Goal: Task Accomplishment & Management: Use online tool/utility

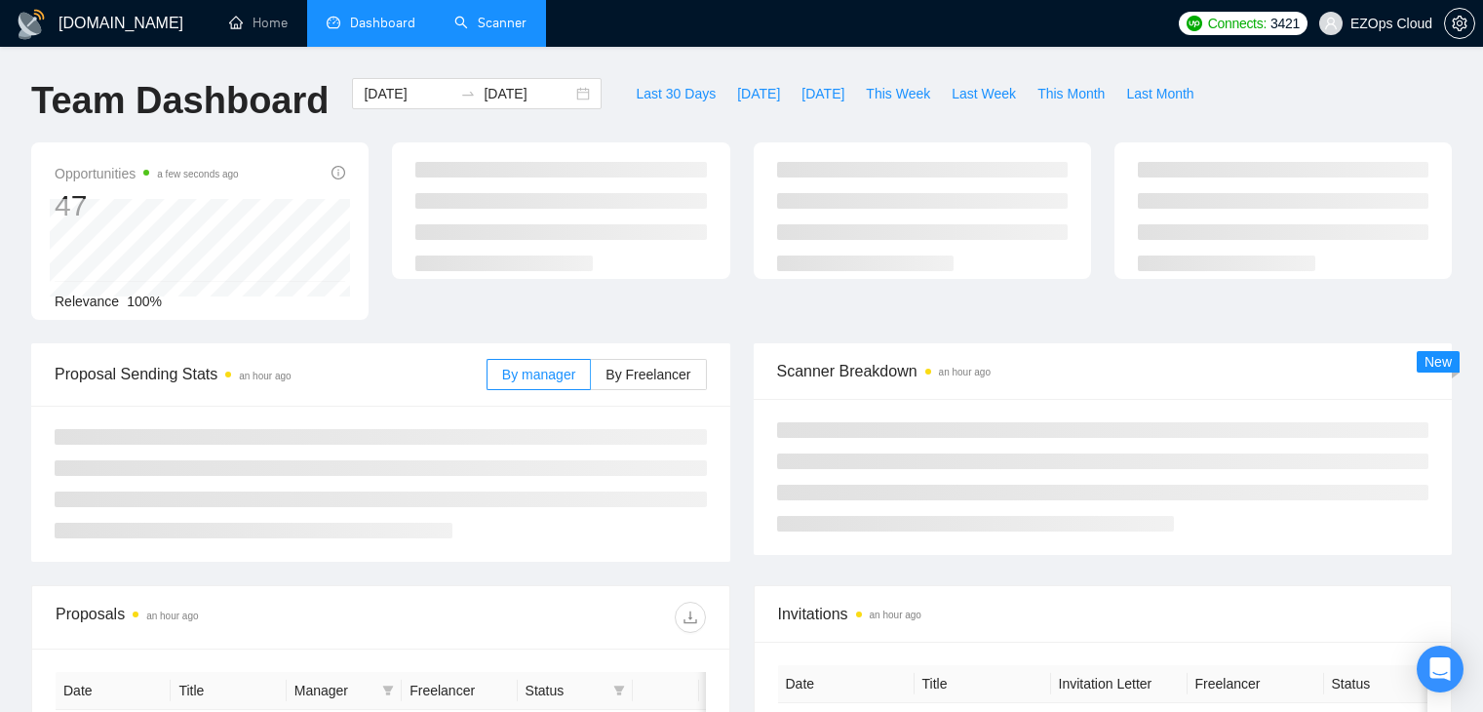
click at [504, 31] on link "Scanner" at bounding box center [490, 23] width 72 height 17
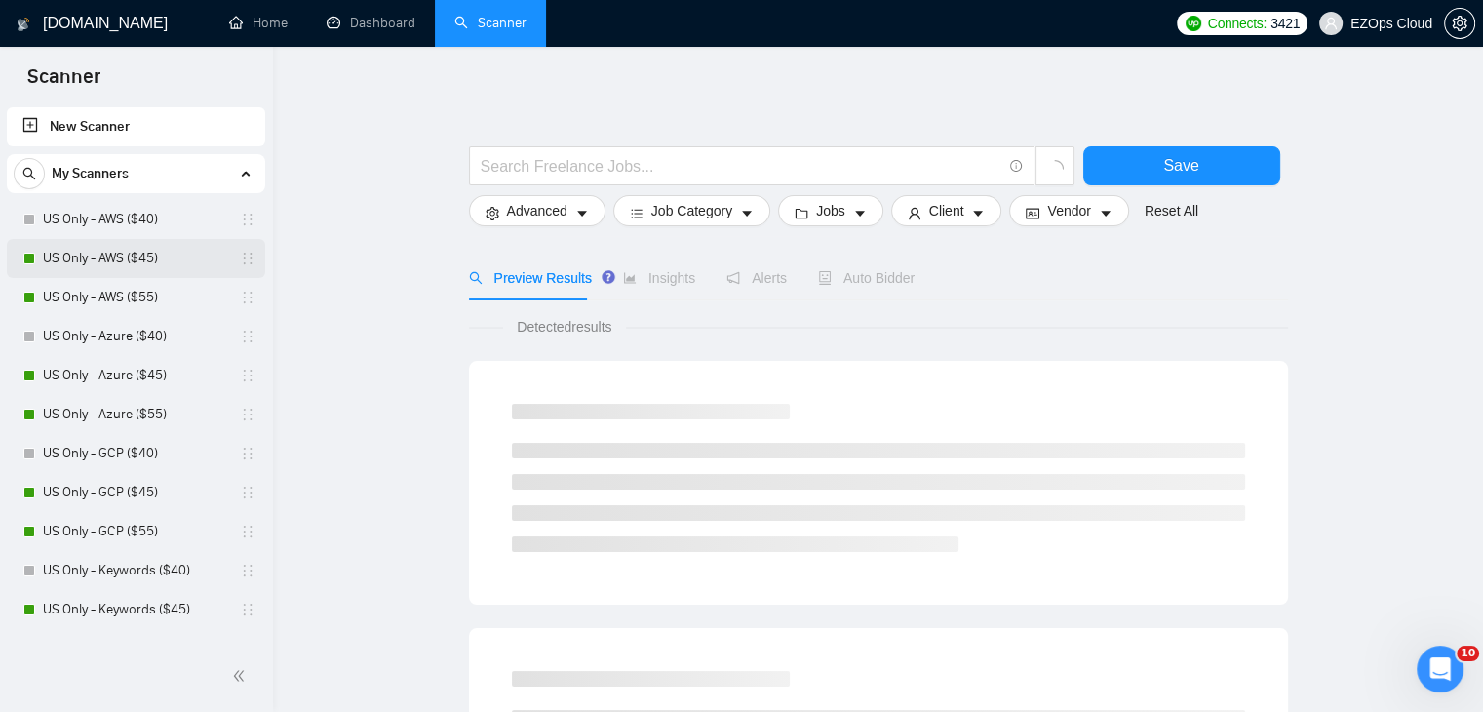
drag, startPoint x: 126, startPoint y: 224, endPoint x: 133, endPoint y: 242, distance: 18.8
click at [126, 224] on link "US Only - AWS ($40)" at bounding box center [135, 219] width 185 height 39
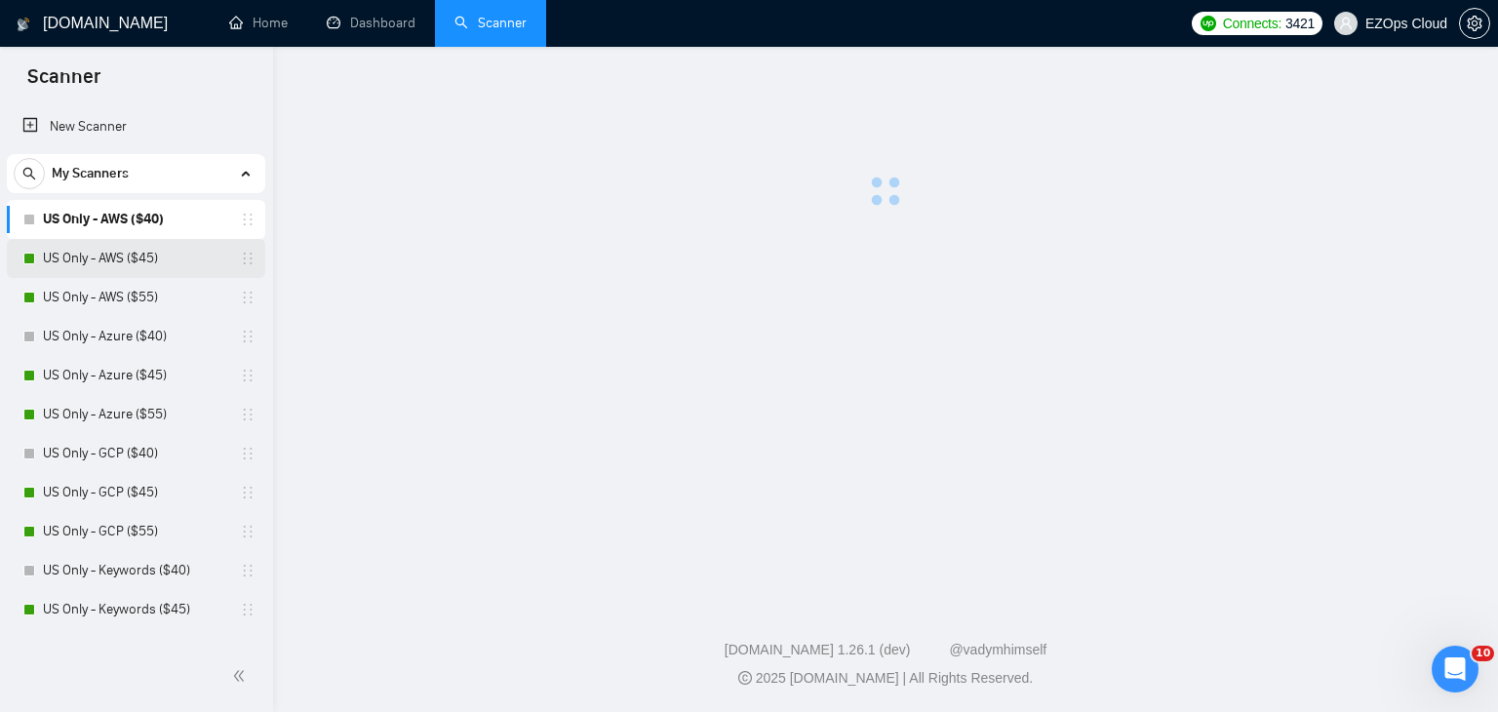
click at [137, 254] on link "US Only - AWS ($45)" at bounding box center [135, 258] width 185 height 39
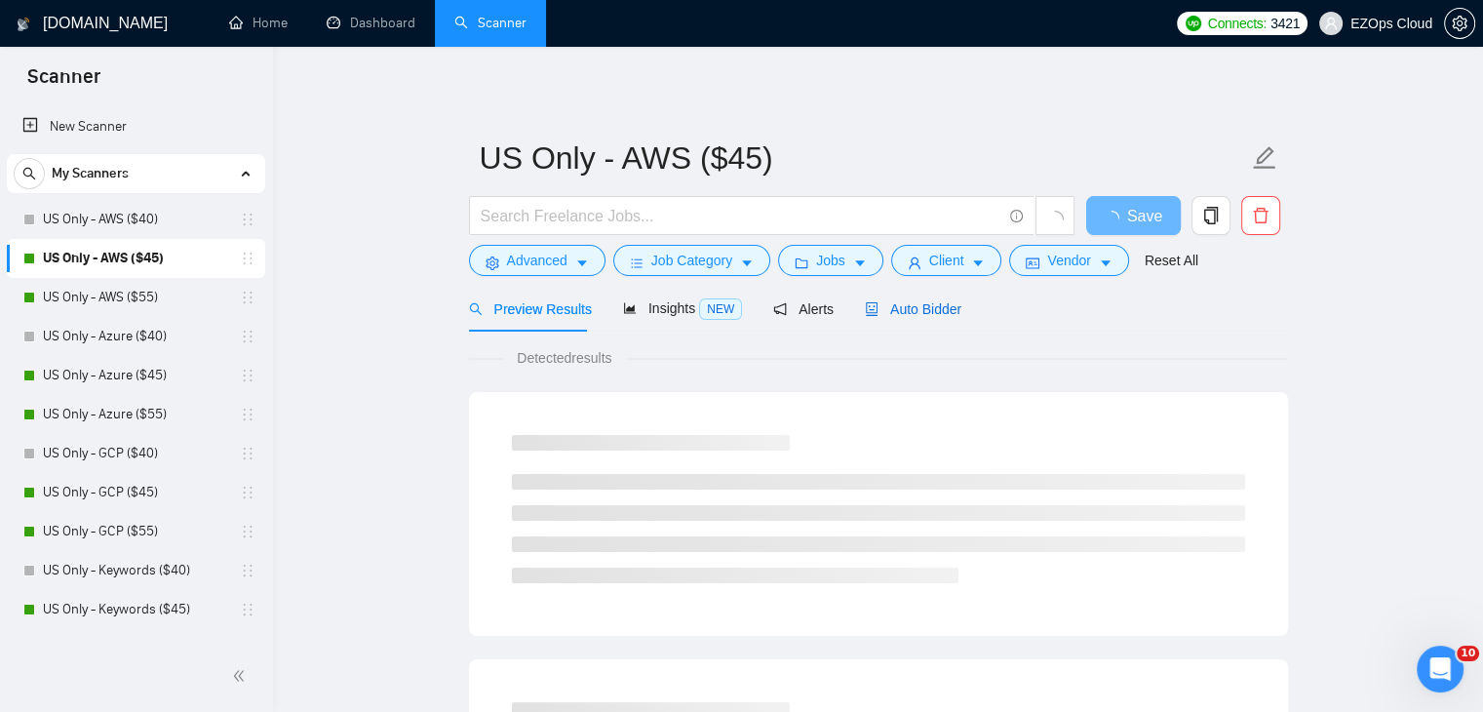
drag, startPoint x: 879, startPoint y: 313, endPoint x: 1487, endPoint y: 221, distance: 614.3
click at [879, 313] on span "Auto Bidder" at bounding box center [913, 309] width 97 height 16
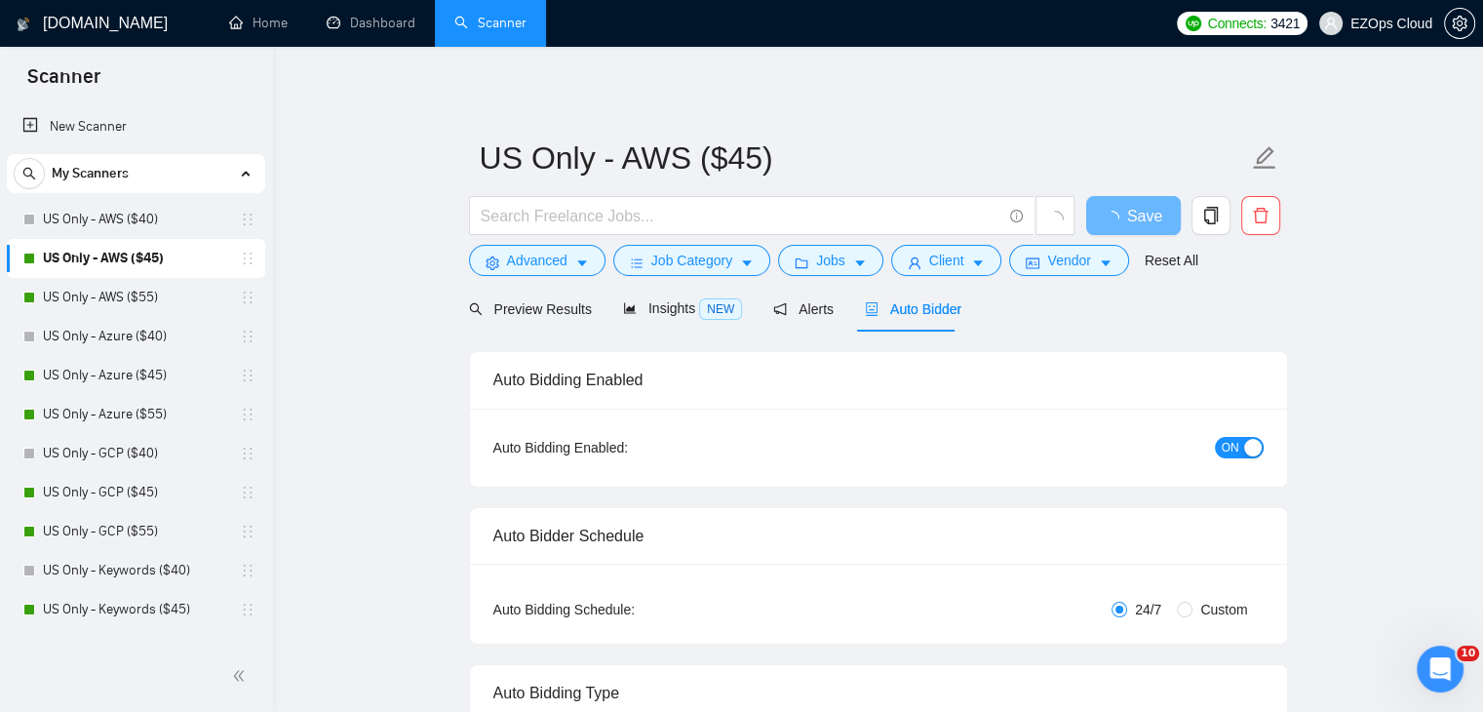
checkbox input "true"
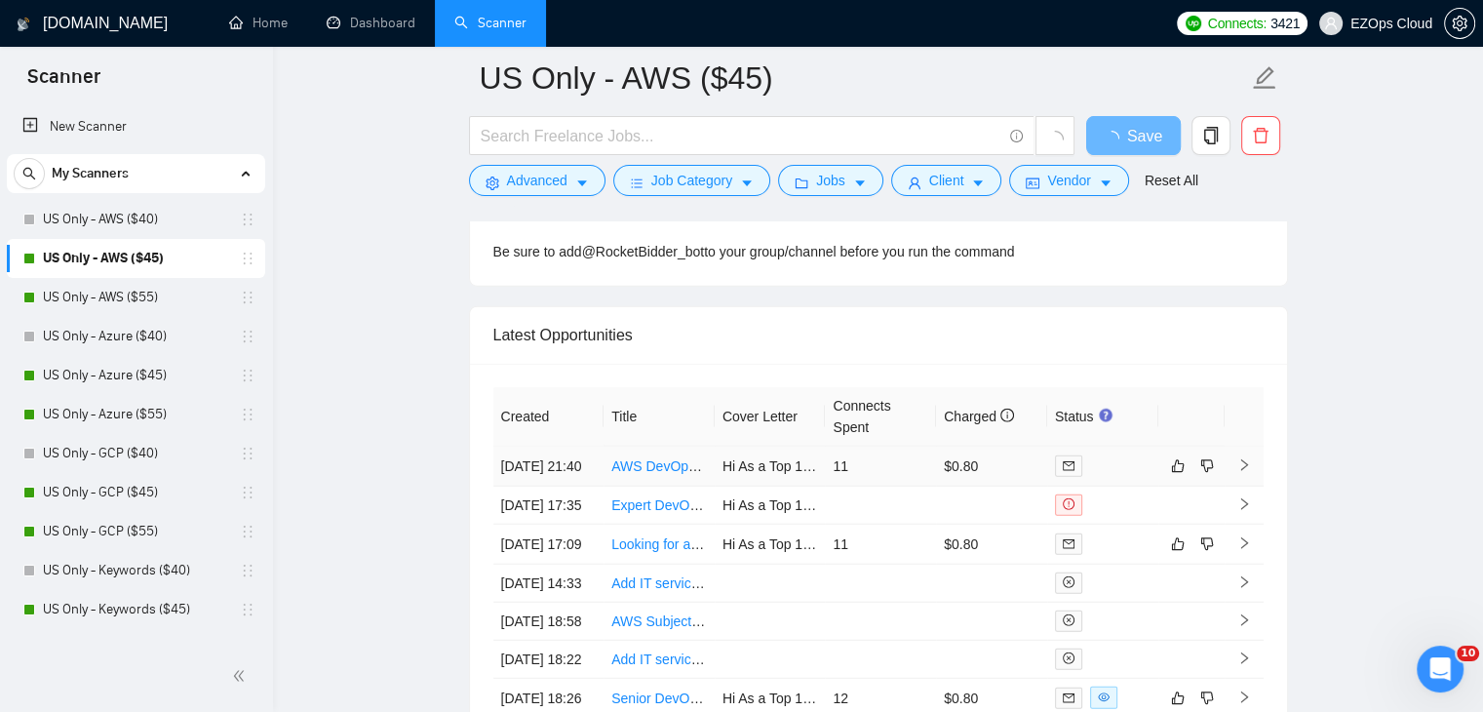
scroll to position [4828, 0]
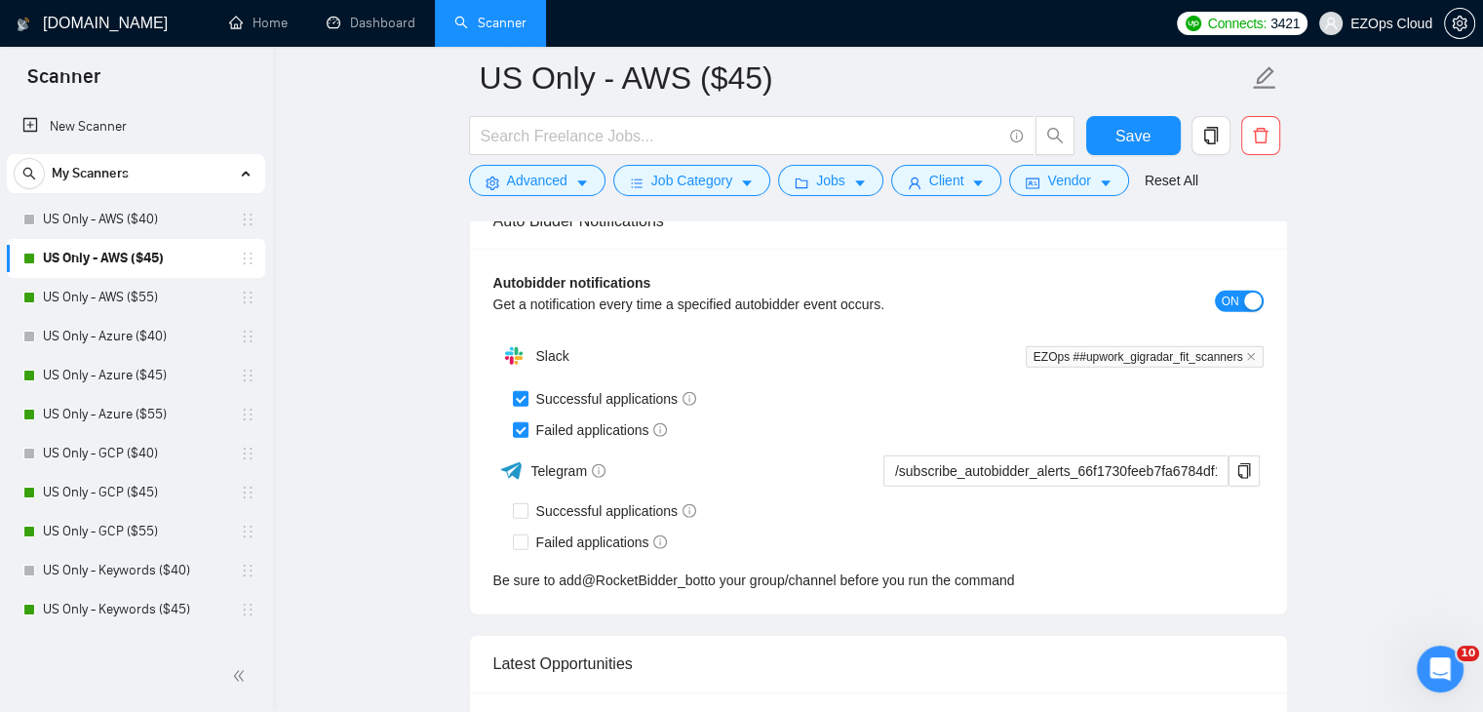
click at [160, 251] on link "US Only - AWS ($45)" at bounding box center [135, 258] width 185 height 39
click at [155, 290] on link "US Only - AWS ($55)" at bounding box center [135, 297] width 185 height 39
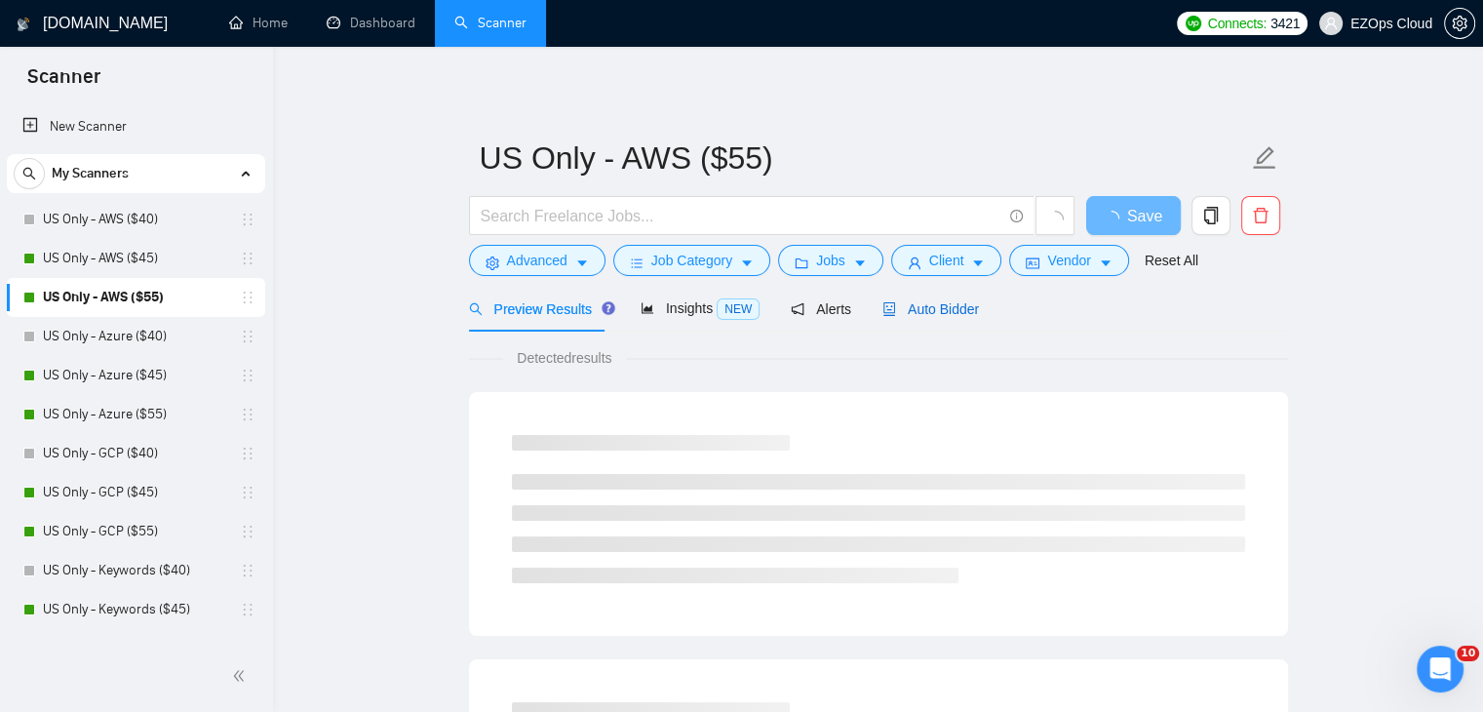
click at [924, 304] on span "Auto Bidder" at bounding box center [930, 309] width 97 height 16
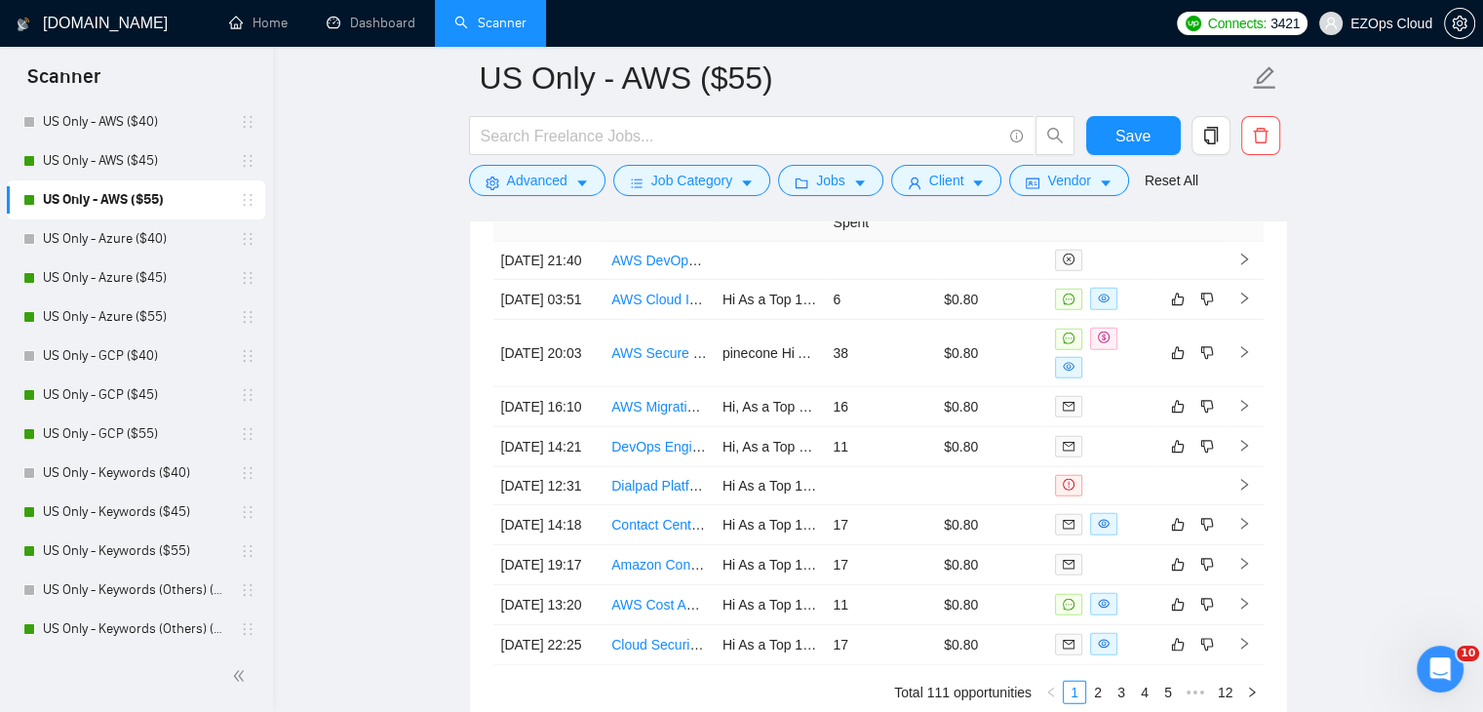
scroll to position [5347, 0]
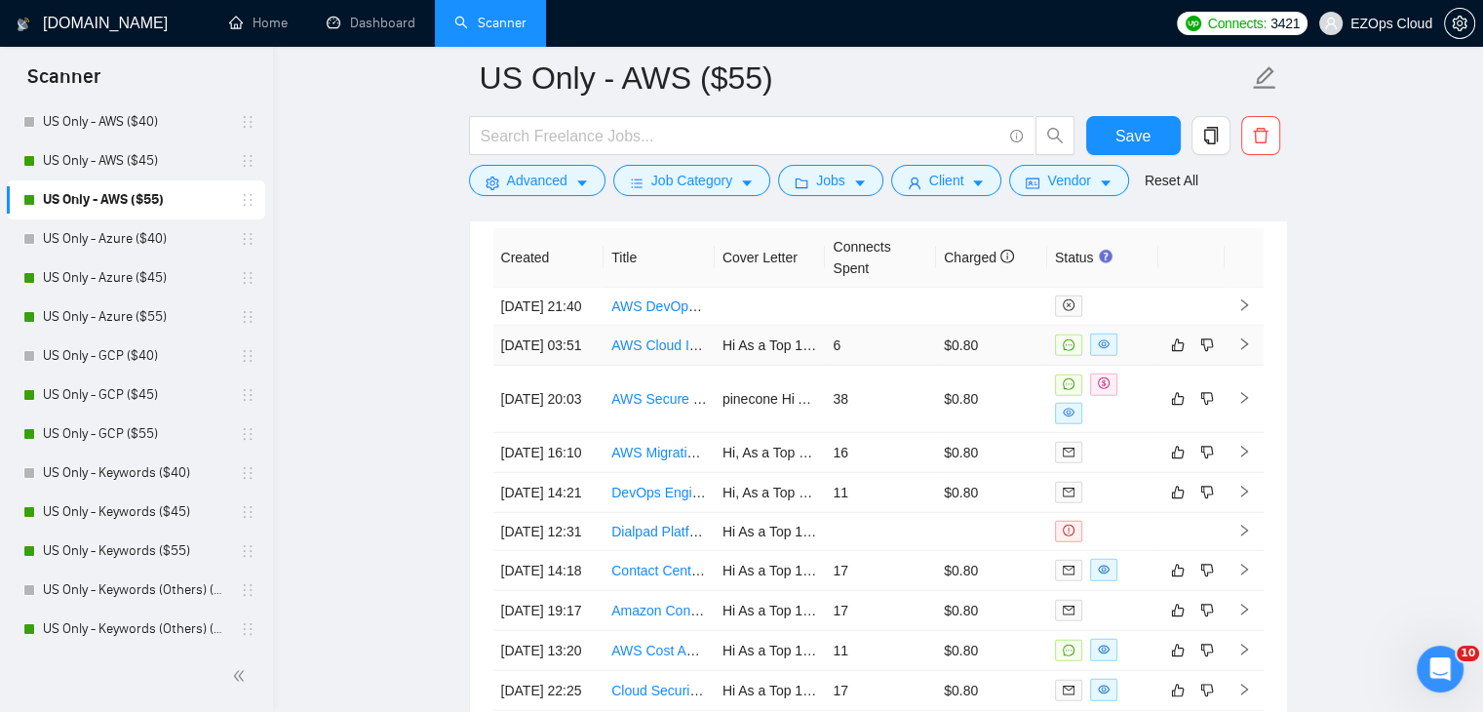
click at [646, 353] on link "AWS Cloud Infrastructure Expert – Setup Secure & Scalable Foundation" at bounding box center [829, 345] width 437 height 16
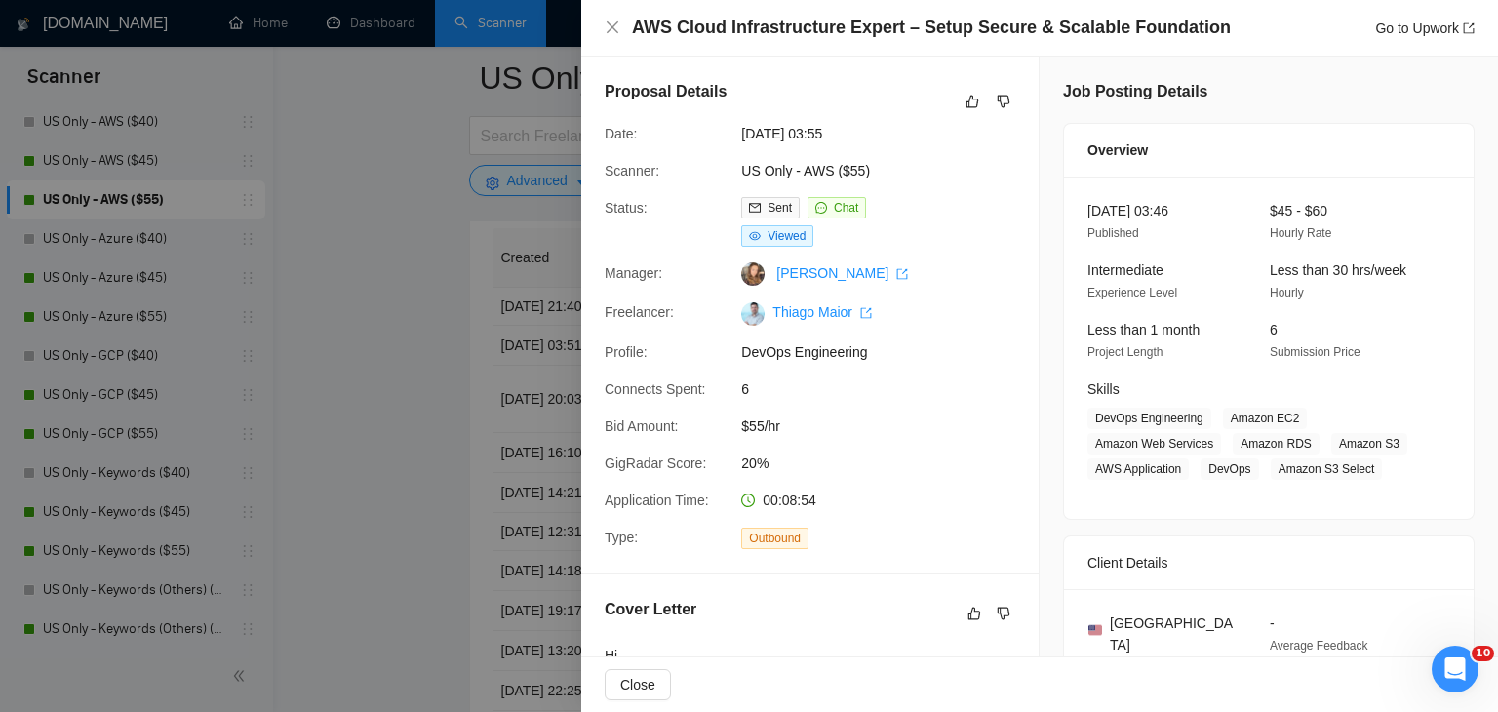
click at [477, 136] on div at bounding box center [749, 356] width 1498 height 712
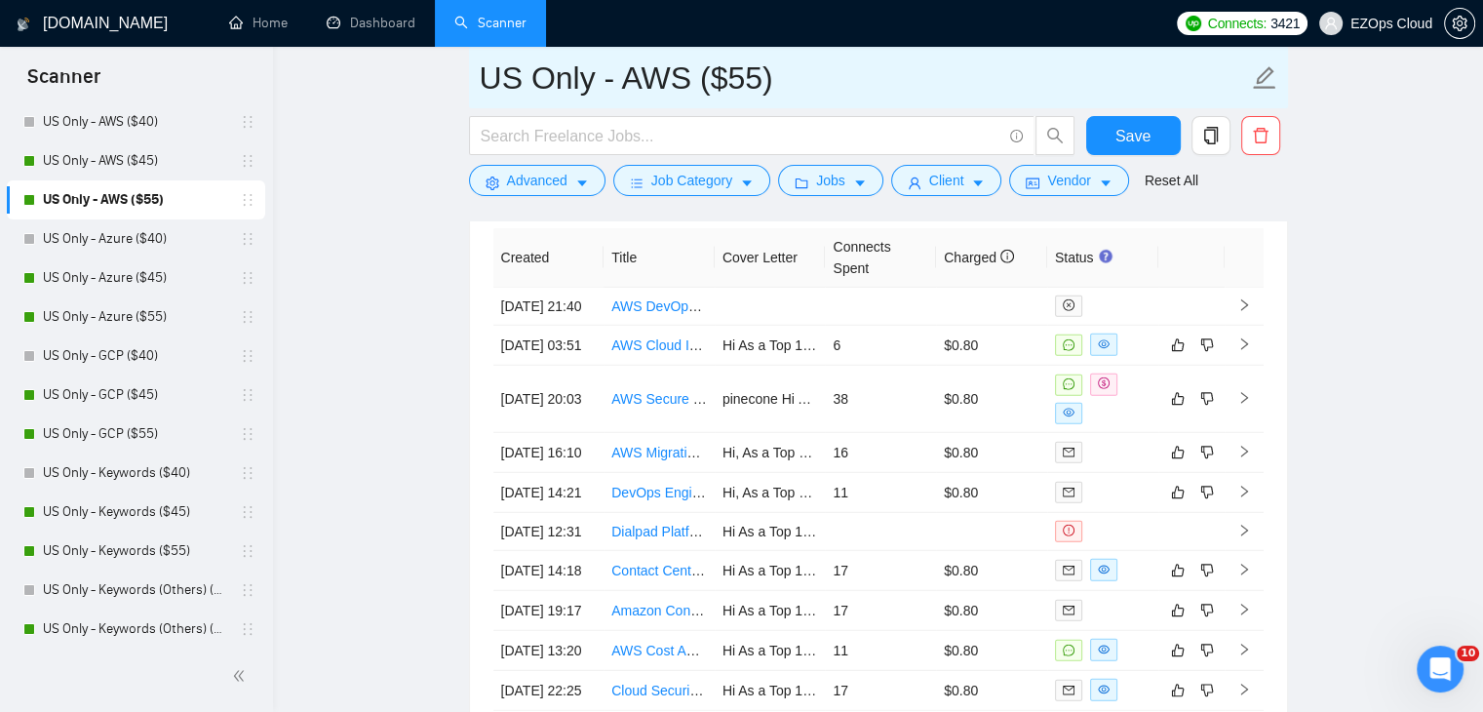
drag, startPoint x: 798, startPoint y: 89, endPoint x: 477, endPoint y: 85, distance: 320.8
click at [477, 85] on span "US Only - AWS ($55)" at bounding box center [878, 77] width 819 height 61
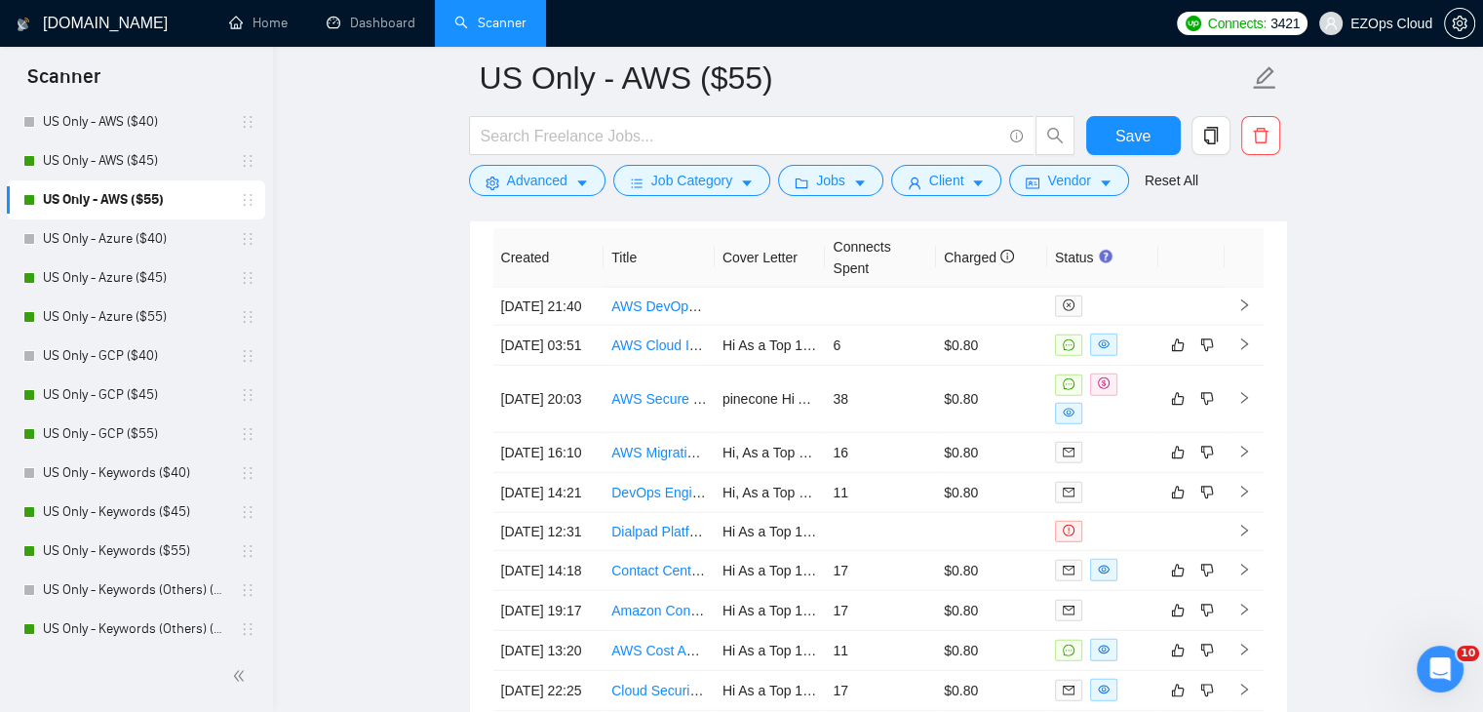
drag, startPoint x: 102, startPoint y: 226, endPoint x: 713, endPoint y: 345, distance: 621.9
click at [102, 226] on link "US Only - Azure ($40)" at bounding box center [135, 238] width 185 height 39
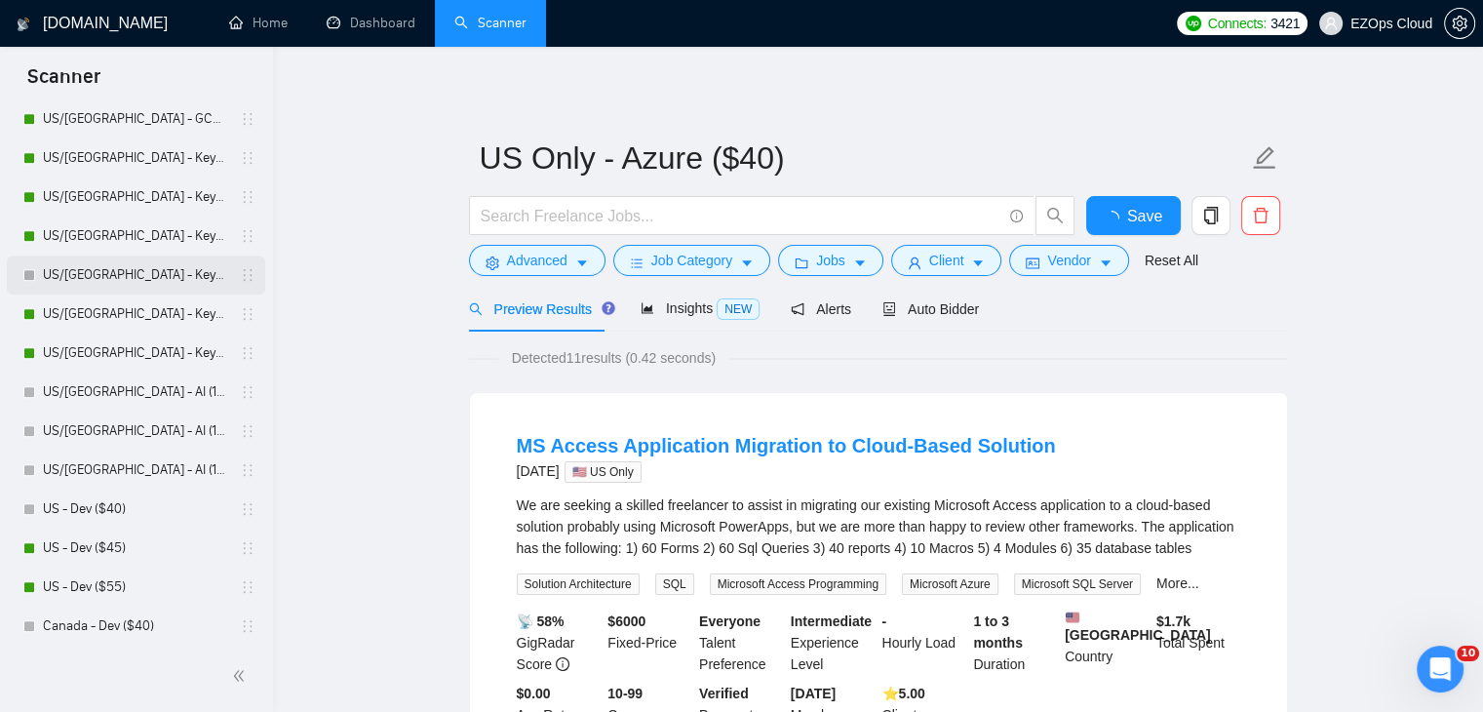
scroll to position [1170, 0]
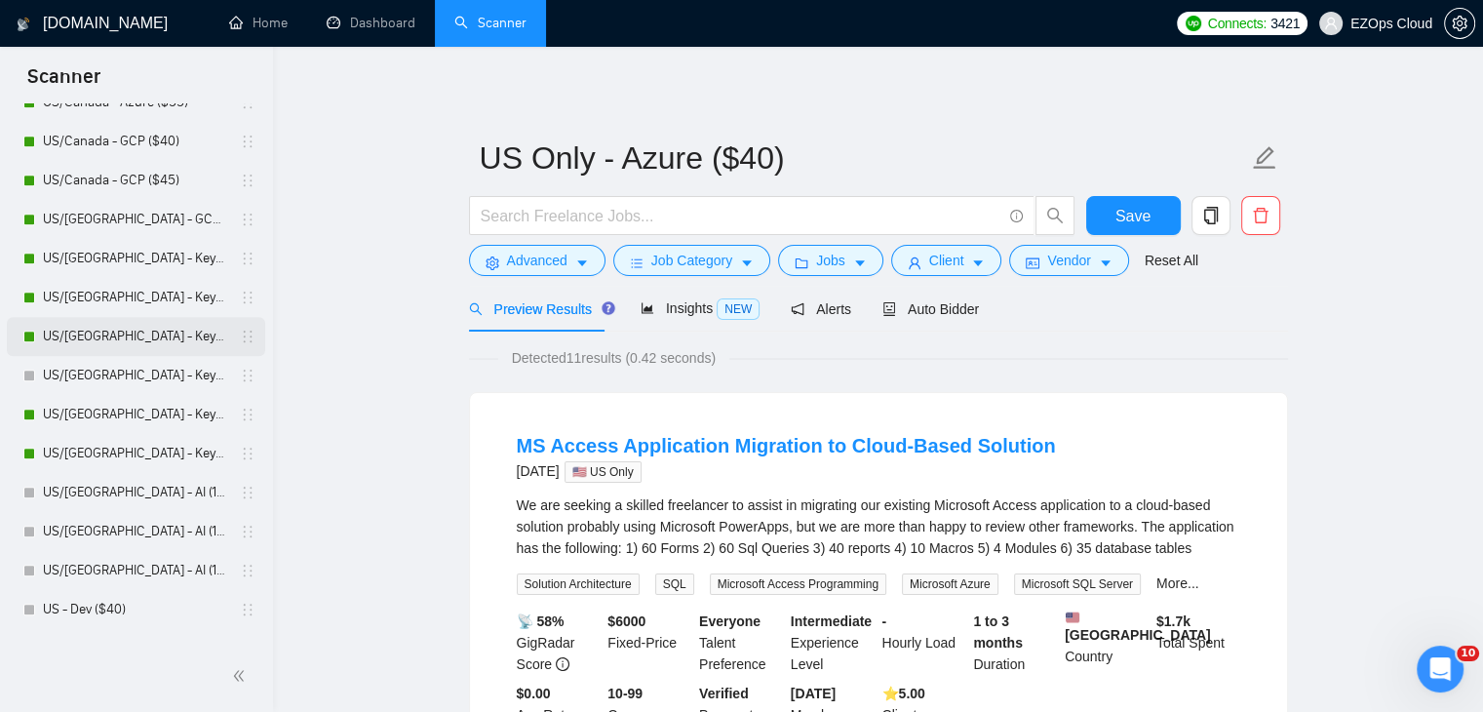
click at [125, 346] on link "US/[GEOGRAPHIC_DATA] - Keywords ($55)" at bounding box center [135, 336] width 185 height 39
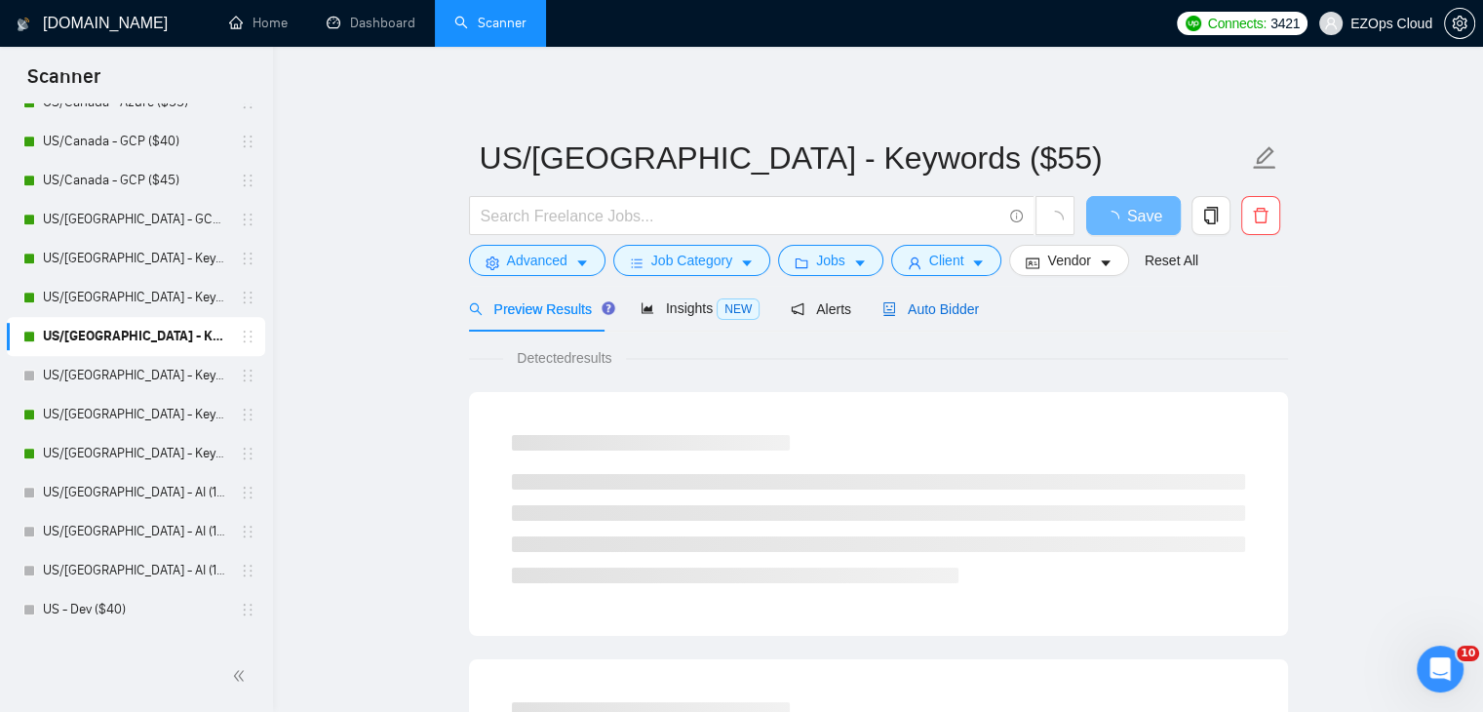
click at [910, 318] on div "Auto Bidder" at bounding box center [930, 308] width 97 height 21
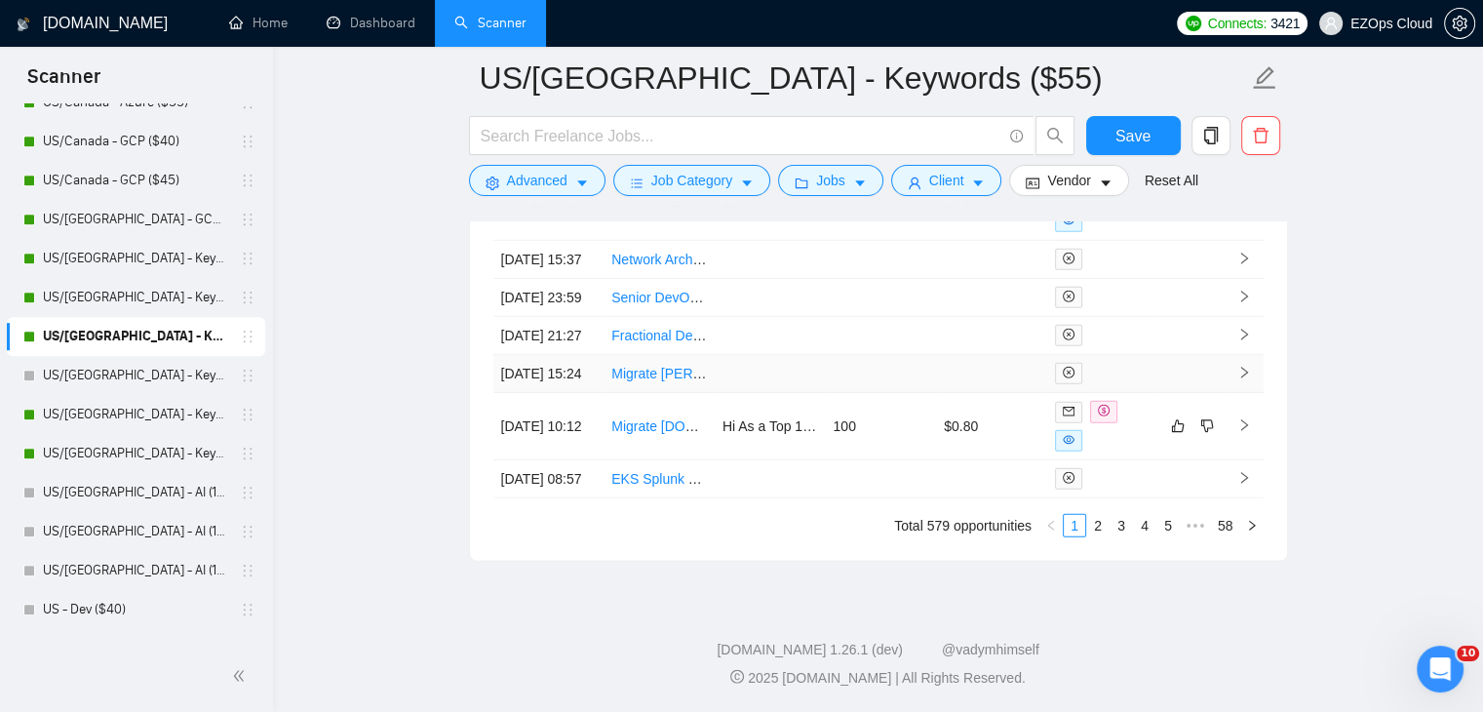
scroll to position [5737, 0]
click at [1088, 518] on link "2" at bounding box center [1097, 525] width 21 height 21
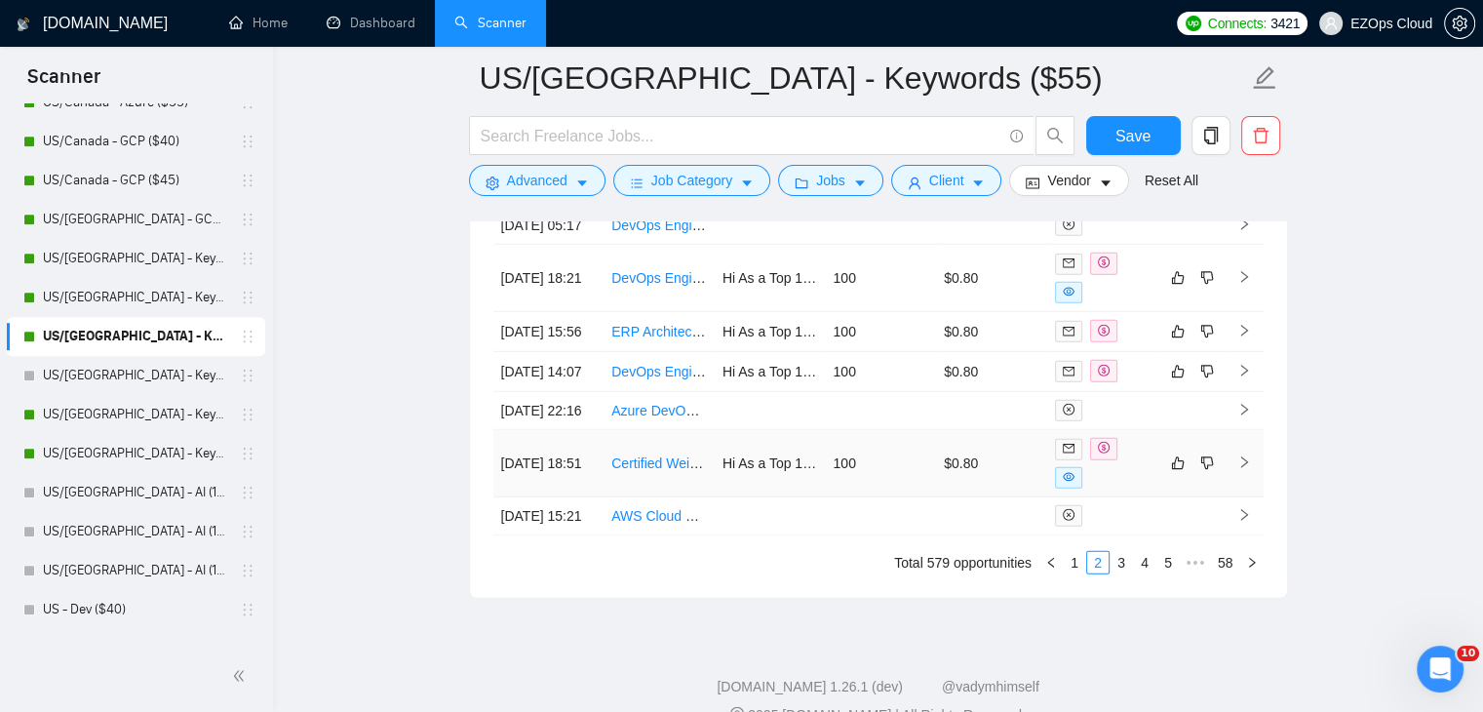
scroll to position [5640, 0]
